Goal: Find specific page/section: Find specific page/section

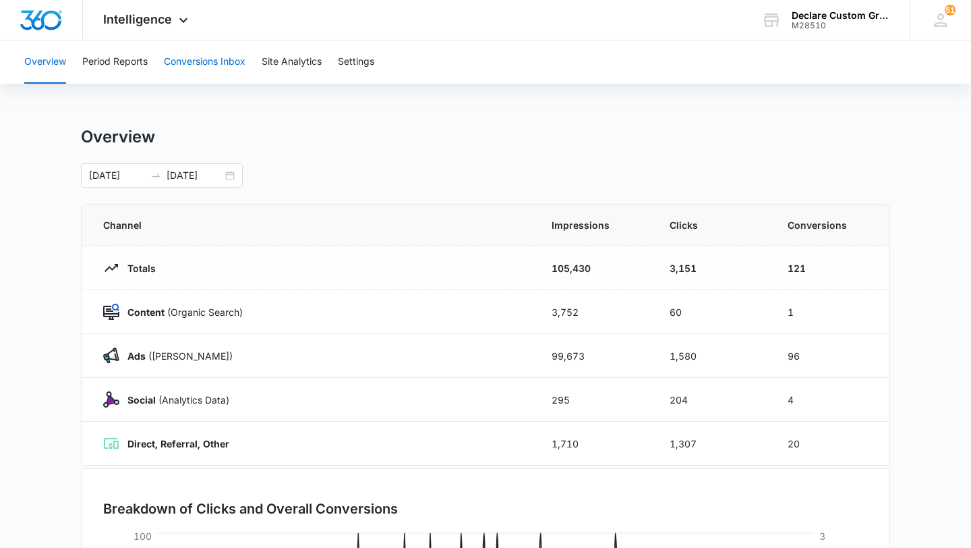
click at [227, 60] on button "Conversions Inbox" at bounding box center [205, 61] width 82 height 43
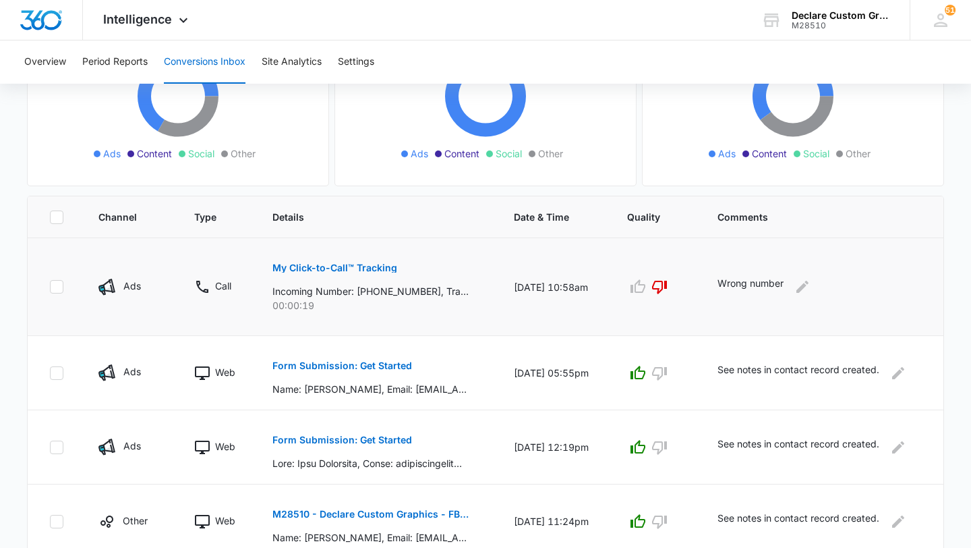
scroll to position [302, 0]
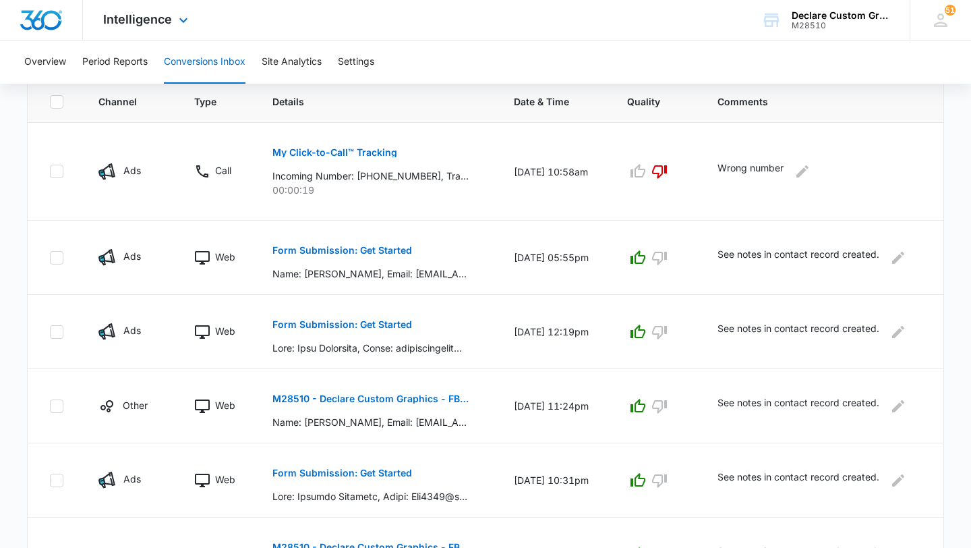
click at [52, 18] on img "Dashboard" at bounding box center [41, 20] width 43 height 20
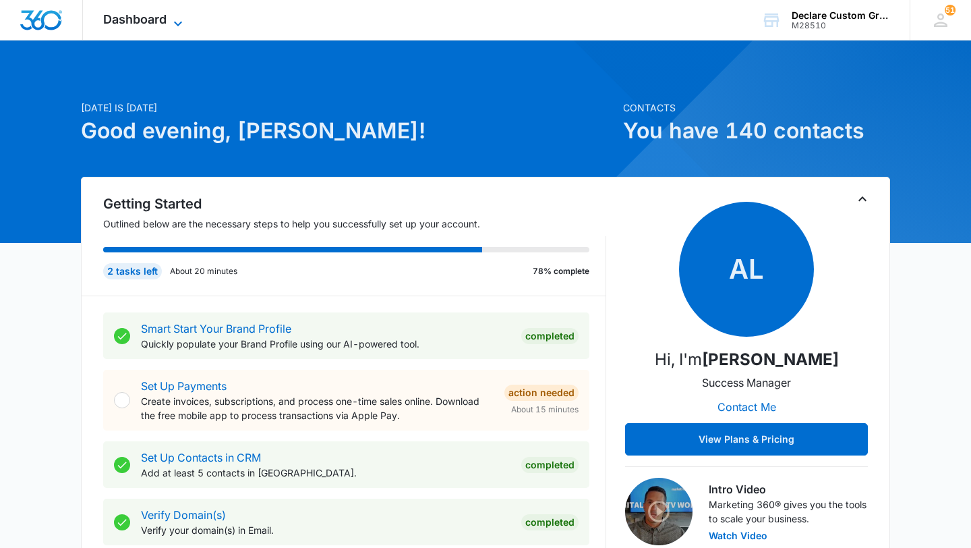
click at [174, 18] on icon at bounding box center [178, 24] width 16 height 16
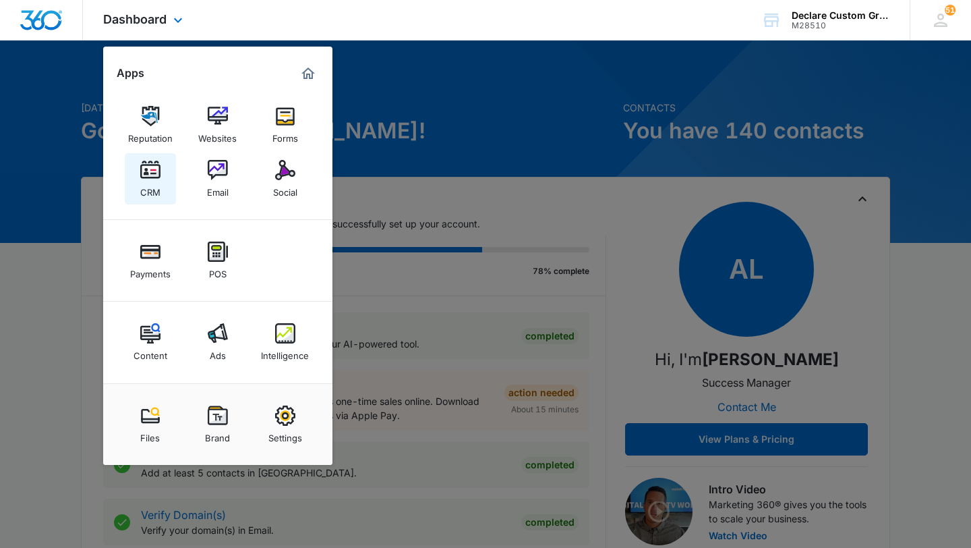
click at [152, 170] on img at bounding box center [150, 170] width 20 height 20
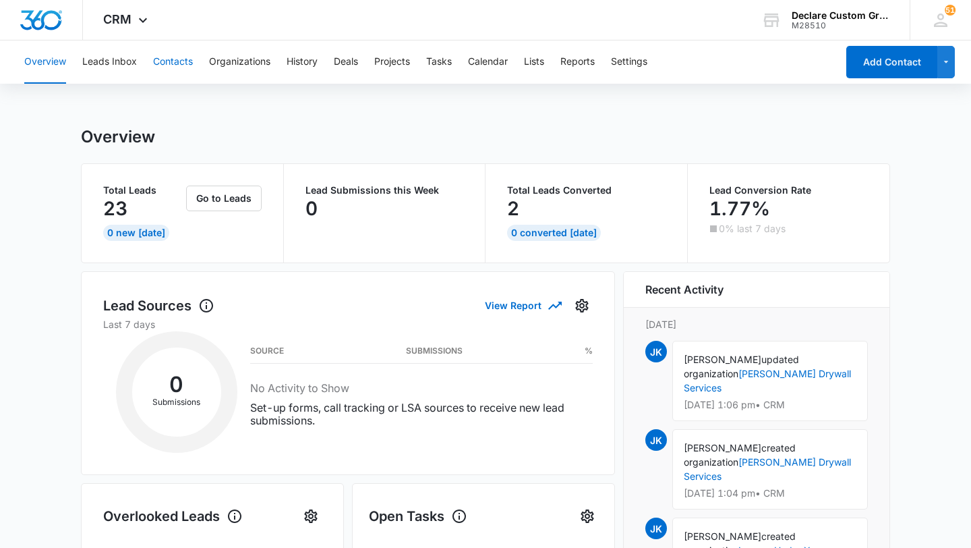
click at [166, 65] on button "Contacts" at bounding box center [173, 61] width 40 height 43
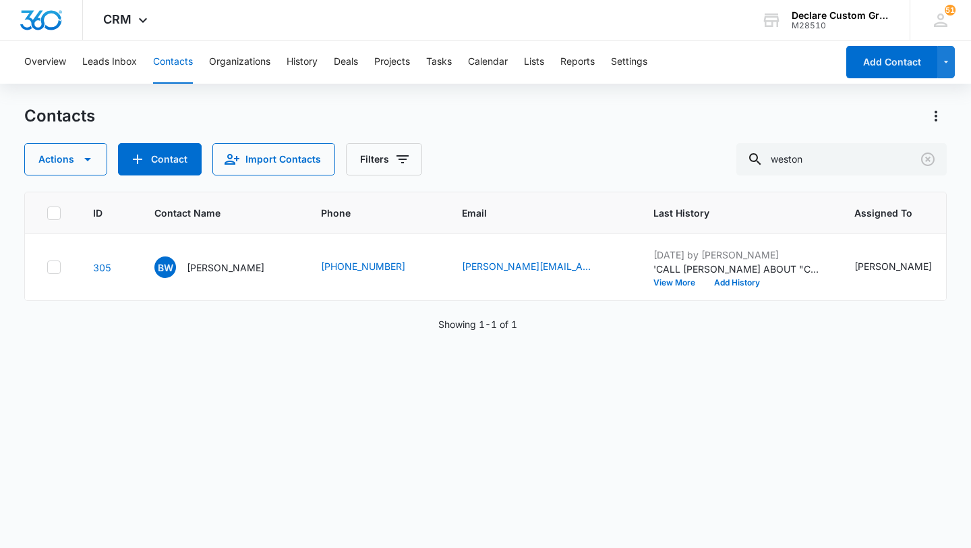
click at [165, 59] on button "Contacts" at bounding box center [173, 61] width 40 height 43
click at [923, 158] on icon "Clear" at bounding box center [928, 159] width 16 height 16
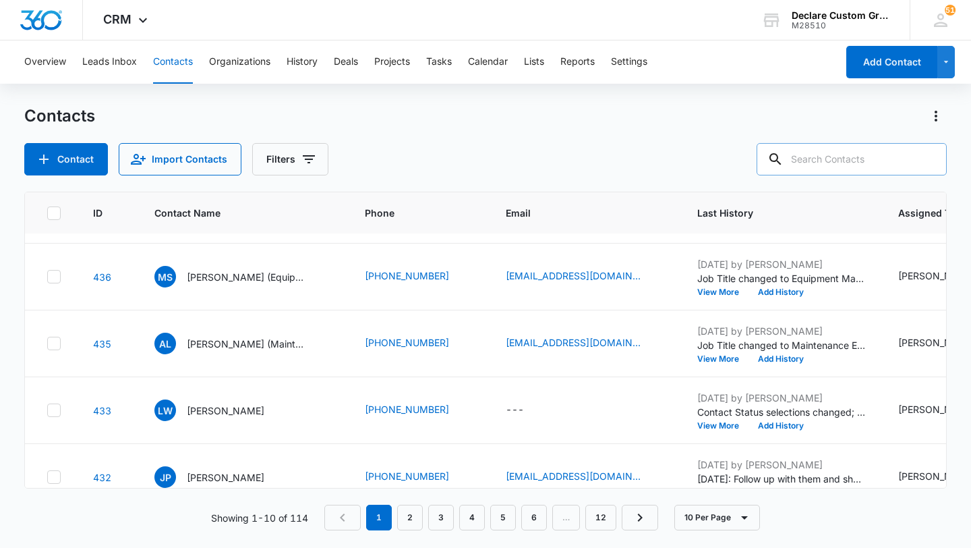
scroll to position [187, 0]
